Goal: Task Accomplishment & Management: Use online tool/utility

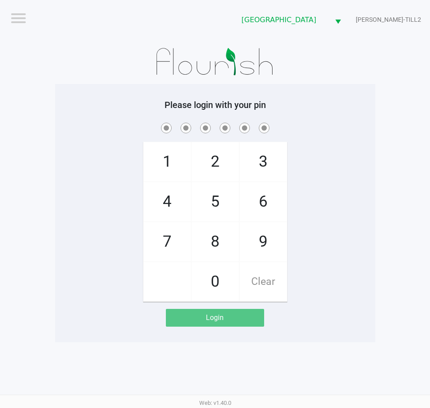
click at [167, 194] on span "4" at bounding box center [167, 201] width 47 height 39
checkbox input "true"
click at [216, 239] on span "8" at bounding box center [215, 241] width 47 height 39
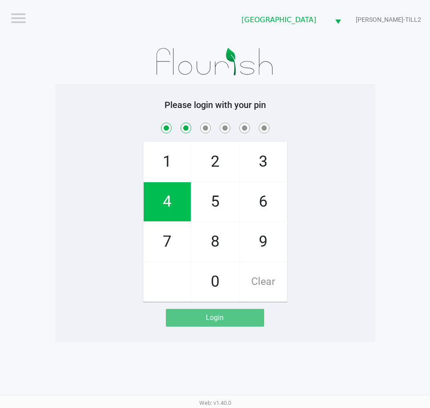
checkbox input "true"
click at [168, 164] on span "1" at bounding box center [167, 161] width 47 height 39
checkbox input "true"
click at [181, 205] on span "4" at bounding box center [167, 201] width 47 height 39
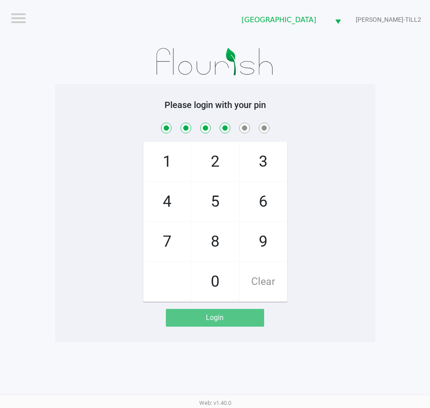
checkbox input "true"
click at [216, 168] on span "2" at bounding box center [215, 161] width 47 height 39
checkbox input "true"
click at [227, 158] on span "2" at bounding box center [215, 161] width 47 height 39
checkbox input "true"
